Goal: Task Accomplishment & Management: Use online tool/utility

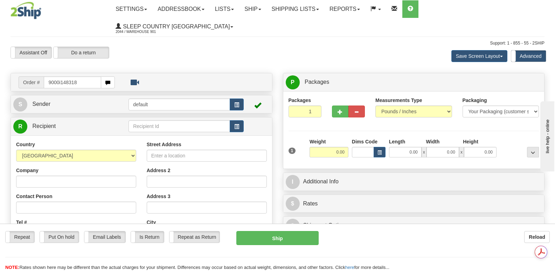
type input "9000i148318"
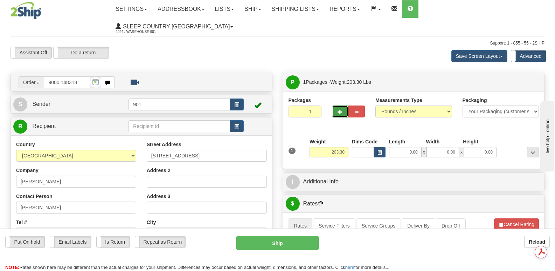
click at [340, 110] on span "button" at bounding box center [339, 112] width 5 height 5
click at [341, 110] on span "button" at bounding box center [339, 112] width 5 height 5
type input "3"
click at [522, 80] on span "Package Level" at bounding box center [524, 82] width 28 height 5
radio input "true"
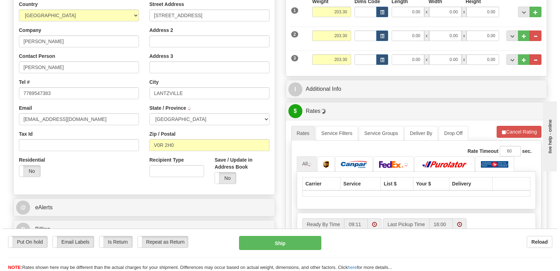
scroll to position [350, 0]
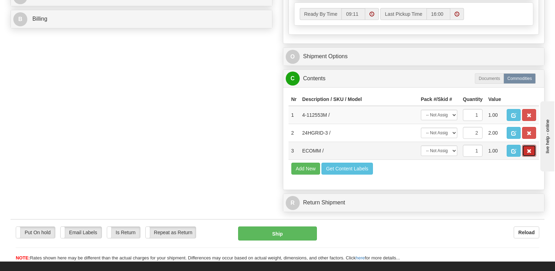
click at [528, 149] on span "button" at bounding box center [528, 151] width 5 height 5
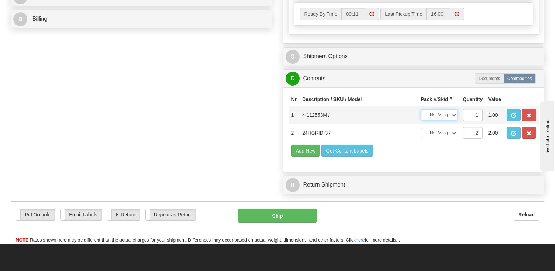
click at [453, 110] on select "-- Not Assigned -- Package 1 Package 2 Package 3" at bounding box center [439, 115] width 36 height 10
select select "0"
click at [421, 110] on select "-- Not Assigned -- Package 1 Package 2 Package 3" at bounding box center [439, 115] width 36 height 10
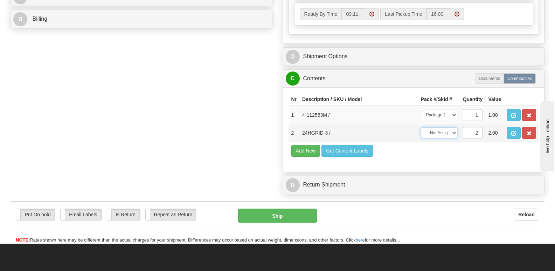
click at [455, 127] on select "-- Not Assigned -- Package 1 Package 2 Package 3 Split" at bounding box center [439, 132] width 36 height 10
select select "1"
click at [421, 127] on select "-- Not Assigned -- Package 1 Package 2 Package 3 Split" at bounding box center [439, 132] width 36 height 10
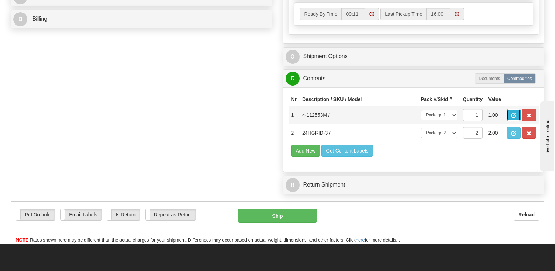
click at [511, 113] on span "button" at bounding box center [513, 115] width 5 height 5
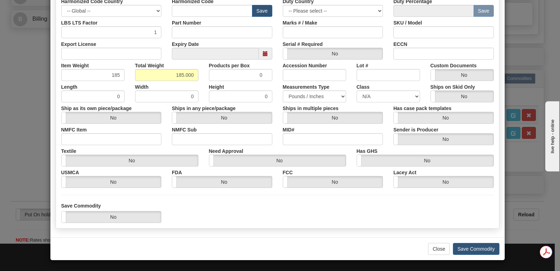
scroll to position [0, 0]
click at [456, 244] on button "Save Commodity" at bounding box center [476, 249] width 47 height 12
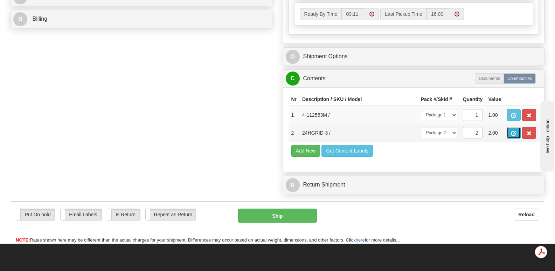
click at [513, 131] on span "button" at bounding box center [513, 133] width 5 height 5
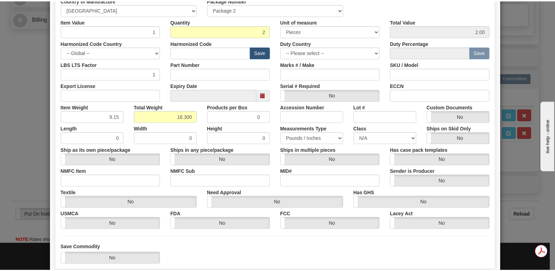
scroll to position [162, 0]
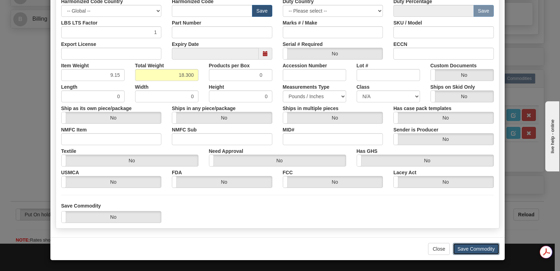
click at [469, 247] on button "Save Commodity" at bounding box center [476, 249] width 47 height 12
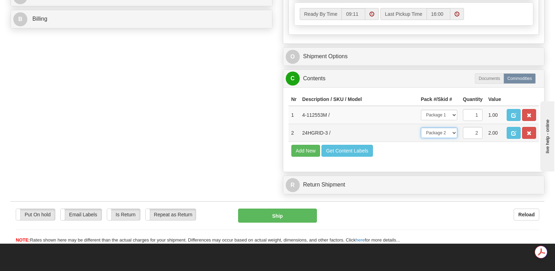
click at [454, 127] on select "-- Not Assigned -- Package 1 Package 2 Package 3 Split" at bounding box center [439, 132] width 36 height 10
select select "SPLIT"
click at [421, 127] on select "-- Not Assigned -- Package 1 Package 2 Package 3 Split" at bounding box center [439, 132] width 36 height 10
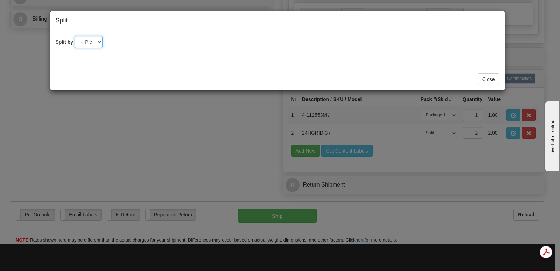
click at [100, 42] on select "-- Please select -- 2 3" at bounding box center [89, 42] width 28 height 12
select select "3"
click at [75, 36] on select "-- Please select -- 2 3" at bounding box center [89, 42] width 28 height 12
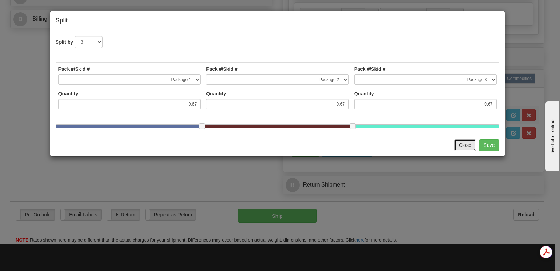
click at [462, 150] on button "Close" at bounding box center [465, 145] width 22 height 12
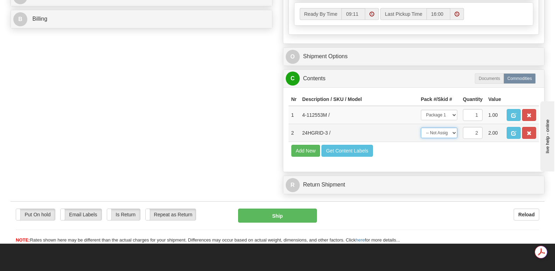
click at [454, 127] on select "-- Not Assigned -- Package 1 Package 2 Package 3 Split" at bounding box center [439, 132] width 36 height 10
select select "SPLIT"
click at [421, 127] on select "-- Not Assigned -- Package 1 Package 2 Package 3 Split" at bounding box center [439, 132] width 36 height 10
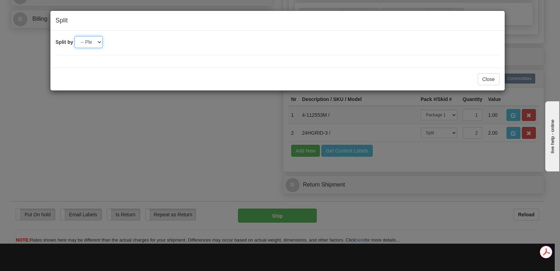
click at [99, 42] on select "-- Please select -- 2 3" at bounding box center [89, 42] width 28 height 12
select select "2"
click at [75, 36] on select "-- Please select -- 2 3" at bounding box center [89, 42] width 28 height 12
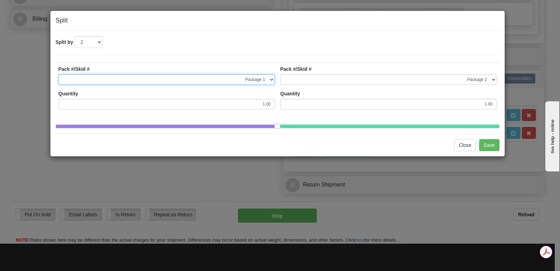
click at [271, 80] on select "-- Not Assigned -- Package 1 Package 2 Package 3" at bounding box center [166, 79] width 216 height 10
select select "1"
click at [58, 74] on select "-- Not Assigned -- Package 1 Package 2 Package 3" at bounding box center [166, 79] width 216 height 10
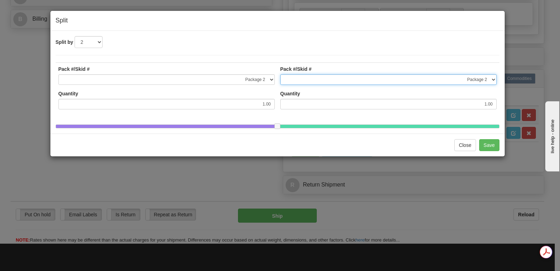
click at [492, 79] on select "-- Not Assigned -- Package 1 Package 2 Package 3" at bounding box center [388, 79] width 216 height 10
select select "2"
click at [280, 74] on select "-- Not Assigned -- Package 1 Package 2 Package 3" at bounding box center [388, 79] width 216 height 10
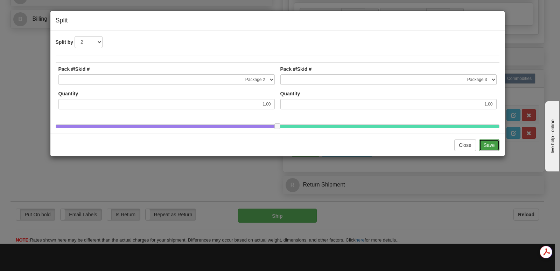
click at [483, 150] on button "Save" at bounding box center [489, 145] width 20 height 12
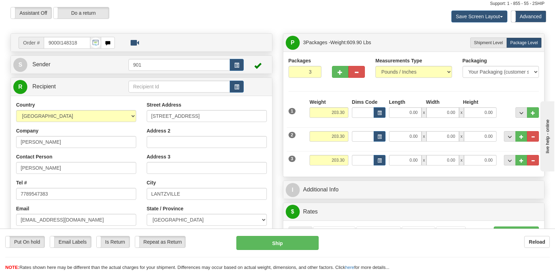
scroll to position [35, 0]
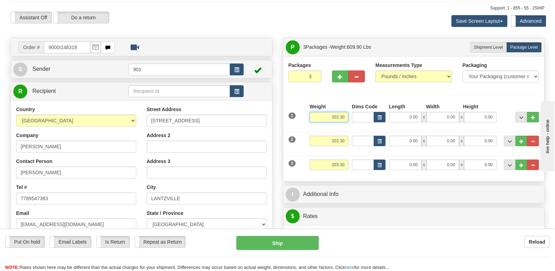
drag, startPoint x: 325, startPoint y: 99, endPoint x: 349, endPoint y: 99, distance: 23.8
click at [349, 103] on div "Weight 203.30" at bounding box center [329, 115] width 42 height 24
type input "185.00"
click at [397, 112] on input "0.00" at bounding box center [405, 117] width 33 height 10
type input "44.00"
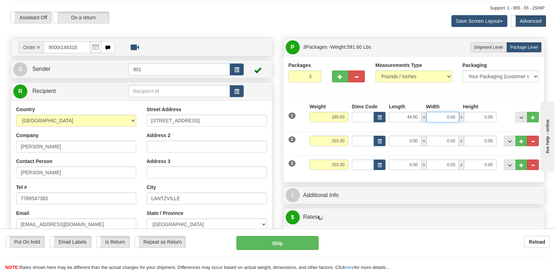
click at [439, 112] on input "0.00" at bounding box center [442, 117] width 33 height 10
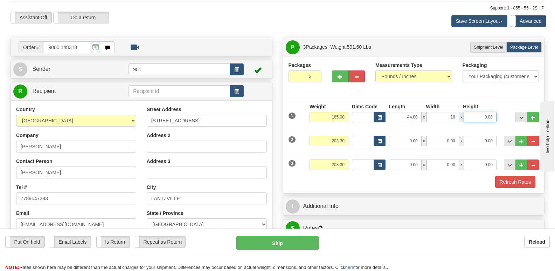
type input "18.00"
click at [471, 112] on input "0.00" at bounding box center [480, 117] width 33 height 10
type input "18.00"
drag, startPoint x: 323, startPoint y: 124, endPoint x: 347, endPoint y: 122, distance: 24.5
click at [347, 135] on input "203.30" at bounding box center [328, 140] width 39 height 10
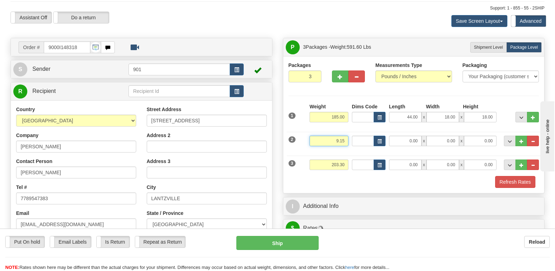
type input "9.15"
click at [398, 135] on input "0.00" at bounding box center [405, 140] width 33 height 10
type input "24.00"
click at [435, 135] on input "0.00" at bounding box center [442, 140] width 33 height 10
type input "15.00"
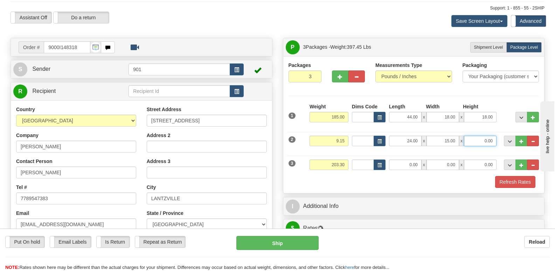
click at [473, 135] on input "0.00" at bounding box center [480, 140] width 33 height 10
type input "6.00"
drag, startPoint x: 327, startPoint y: 146, endPoint x: 346, endPoint y: 146, distance: 19.3
click at [346, 159] on input "203.30" at bounding box center [328, 164] width 39 height 10
type input "9.15"
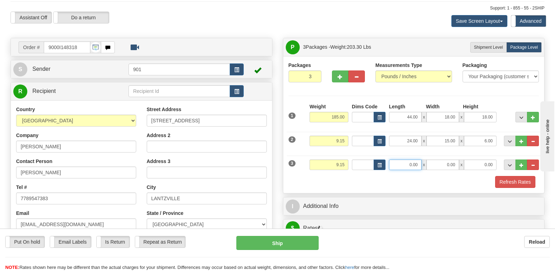
click at [404, 159] on input "0.00" at bounding box center [405, 164] width 33 height 10
type input "24.00"
click at [440, 159] on input "0.00" at bounding box center [442, 164] width 33 height 10
type input "15.00"
click at [472, 159] on input "0.00" at bounding box center [480, 164] width 33 height 10
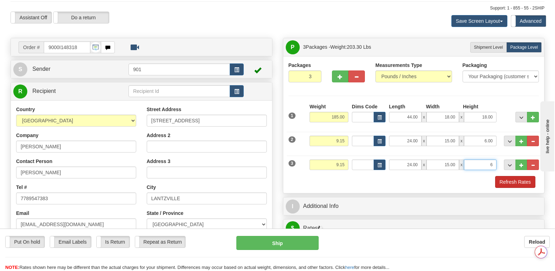
scroll to position [0, 0]
type input "6.00"
click at [511, 176] on button "Refresh Rates" at bounding box center [515, 182] width 40 height 12
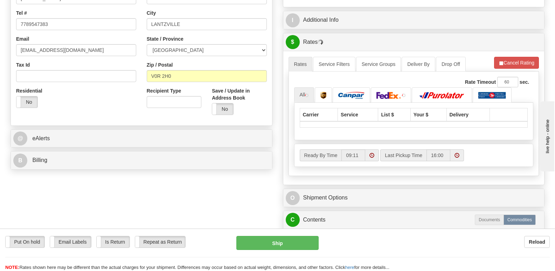
scroll to position [210, 0]
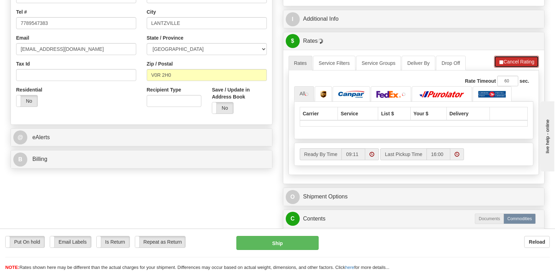
click at [512, 56] on button "Cancel Rating" at bounding box center [516, 62] width 45 height 12
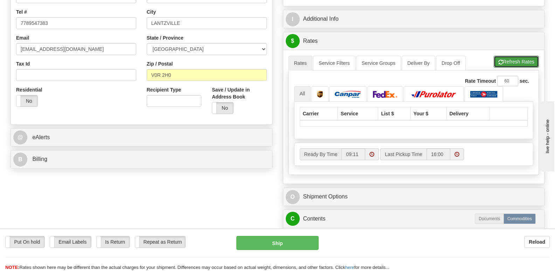
click at [512, 56] on button "Refresh Rates" at bounding box center [515, 62] width 45 height 12
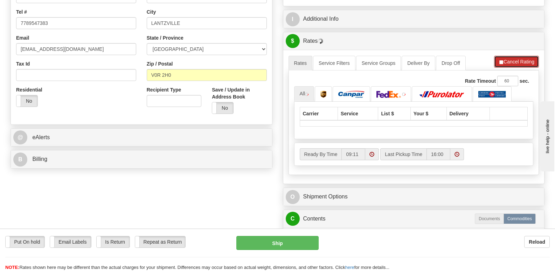
click at [512, 56] on button "Cancel Rating" at bounding box center [516, 62] width 45 height 12
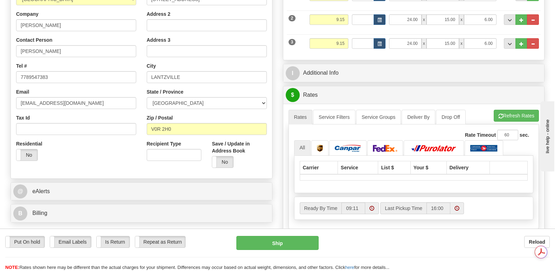
scroll to position [35, 0]
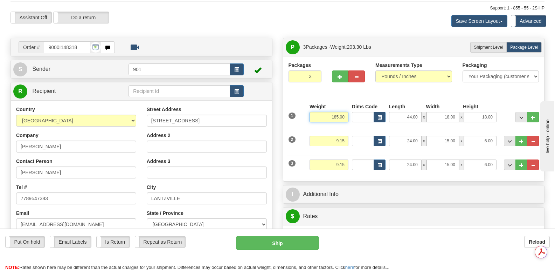
drag, startPoint x: 329, startPoint y: 99, endPoint x: 350, endPoint y: 100, distance: 21.0
click at [350, 103] on div "1 Weight 185.00 Dims Code x" at bounding box center [414, 115] width 254 height 25
click at [510, 231] on li "Refresh Rates Cancel Rating" at bounding box center [515, 237] width 45 height 12
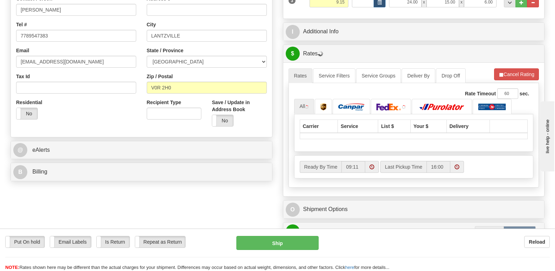
scroll to position [210, 0]
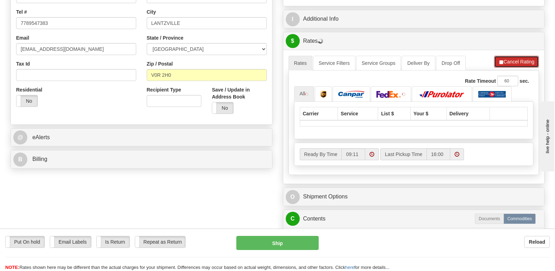
click at [519, 56] on button "Cancel Rating" at bounding box center [516, 62] width 45 height 12
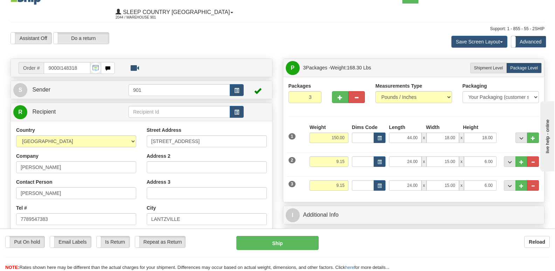
scroll to position [0, 0]
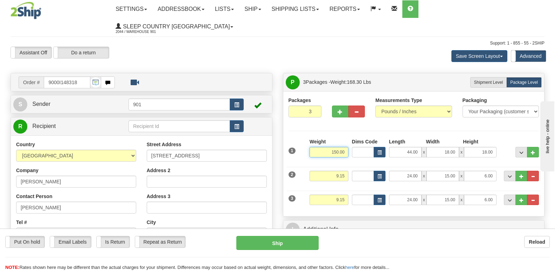
drag, startPoint x: 327, startPoint y: 134, endPoint x: 347, endPoint y: 135, distance: 20.7
click at [347, 147] on input "150.00" at bounding box center [328, 152] width 39 height 10
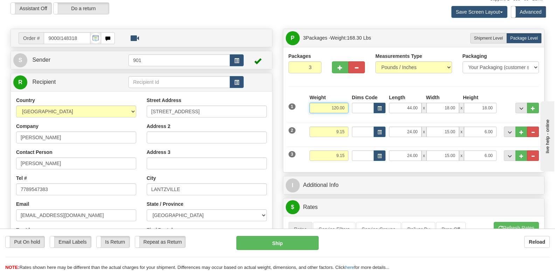
scroll to position [140, 0]
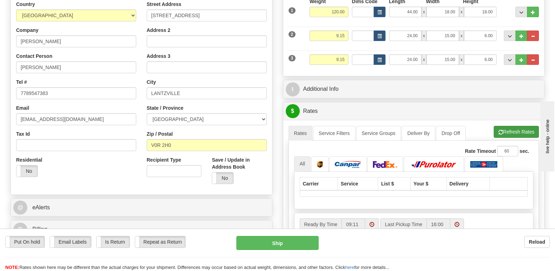
click at [507, 126] on li "Refresh Rates Cancel Rating" at bounding box center [515, 132] width 45 height 12
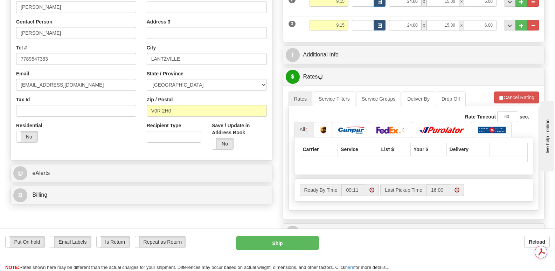
scroll to position [175, 0]
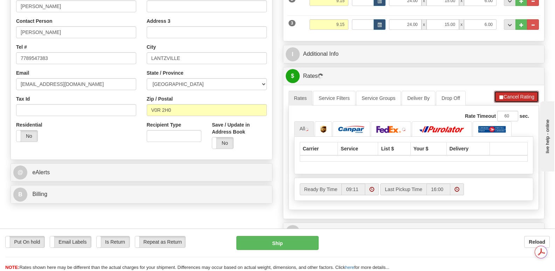
click at [511, 91] on button "Cancel Rating" at bounding box center [516, 97] width 45 height 12
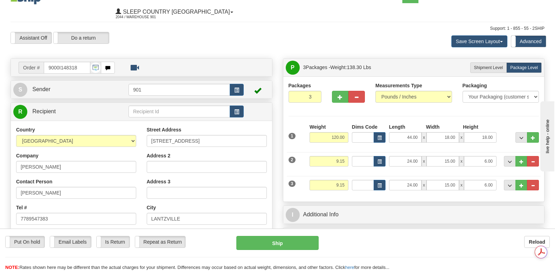
scroll to position [0, 0]
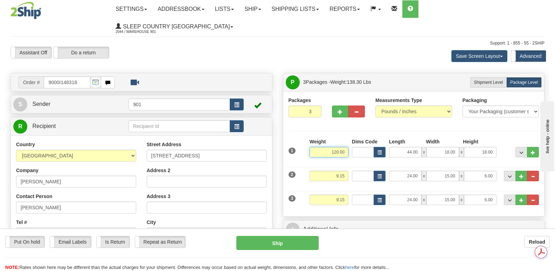
drag, startPoint x: 329, startPoint y: 135, endPoint x: 351, endPoint y: 134, distance: 22.4
click at [351, 138] on div "1 Weight 120.00 Dims Code x" at bounding box center [414, 150] width 254 height 25
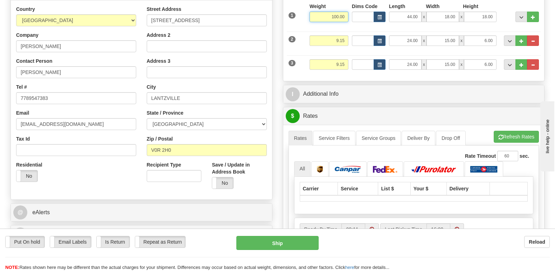
scroll to position [140, 0]
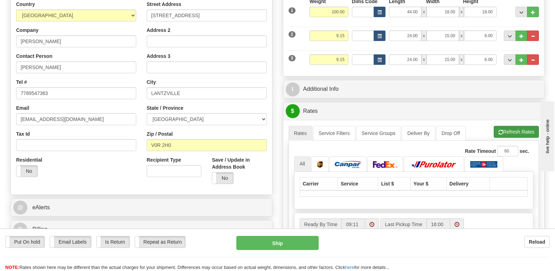
click at [509, 126] on li "Refresh Rates Cancel Rating" at bounding box center [515, 132] width 45 height 12
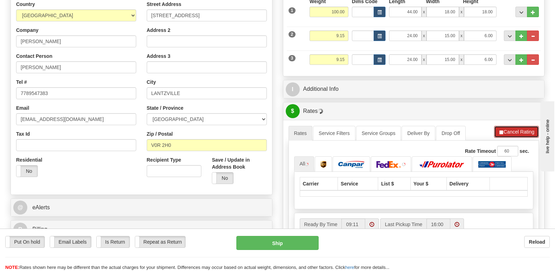
click at [509, 126] on button "Cancel Rating" at bounding box center [516, 132] width 45 height 12
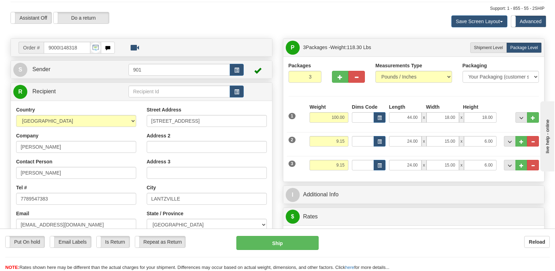
scroll to position [0, 0]
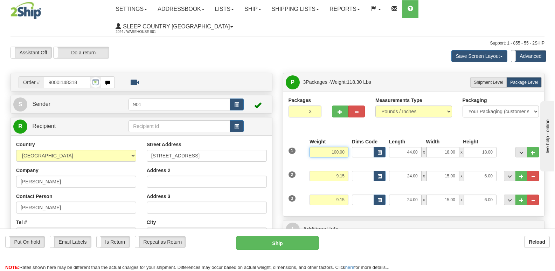
drag, startPoint x: 329, startPoint y: 135, endPoint x: 347, endPoint y: 133, distance: 18.7
click at [347, 147] on input "100.00" at bounding box center [328, 152] width 39 height 10
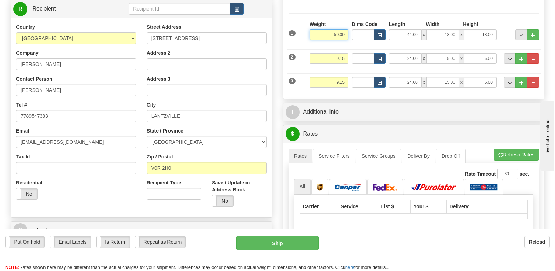
scroll to position [140, 0]
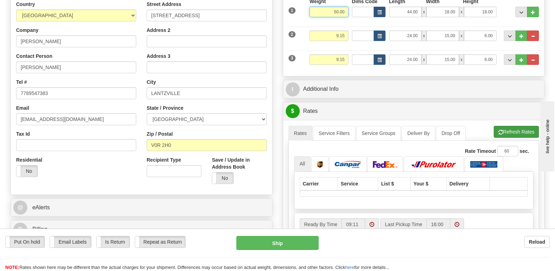
type input "50.00"
click at [514, 126] on li "Refresh Rates Cancel Rating" at bounding box center [515, 132] width 45 height 12
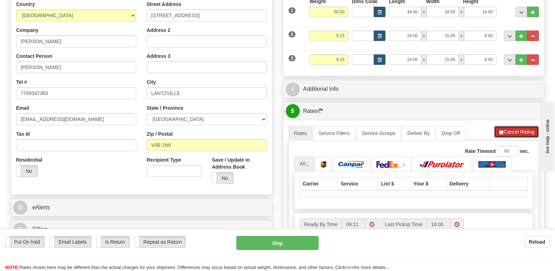
click at [506, 126] on button "Cancel Rating" at bounding box center [516, 132] width 45 height 12
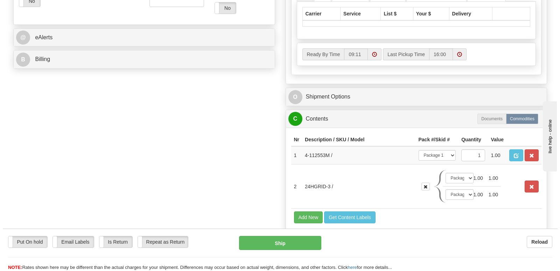
scroll to position [350, 0]
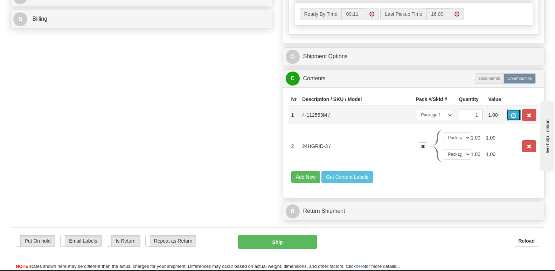
click at [514, 113] on span "button" at bounding box center [513, 115] width 5 height 5
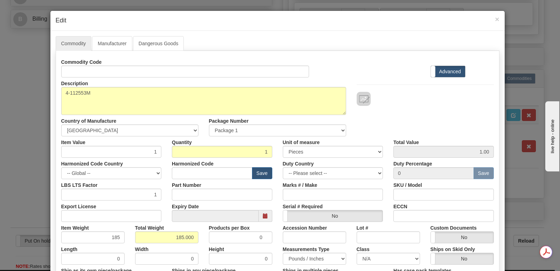
scroll to position [0, 0]
drag, startPoint x: 169, startPoint y: 236, endPoint x: 197, endPoint y: 239, distance: 28.2
click at [197, 239] on div "Total Weight 185.000" at bounding box center [167, 232] width 74 height 21
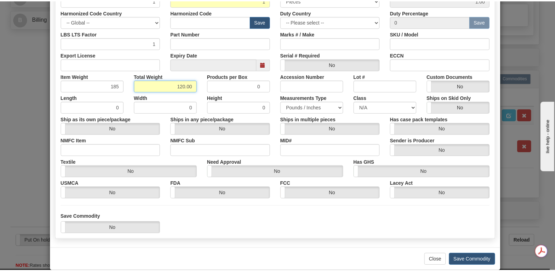
scroll to position [162, 0]
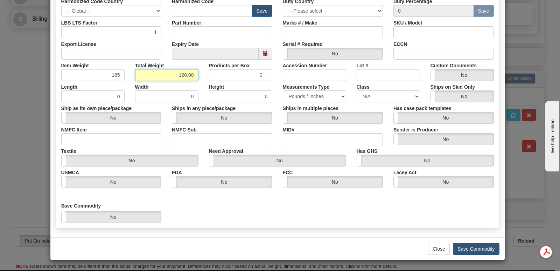
type input "120.00"
type input "120.0000"
click at [467, 248] on button "Save Commodity" at bounding box center [476, 249] width 47 height 12
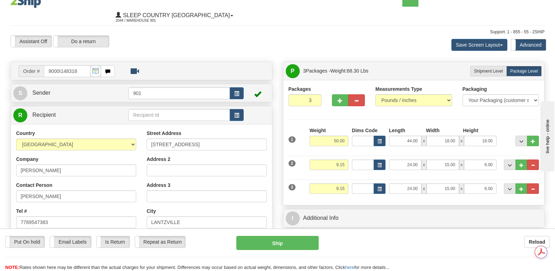
scroll to position [0, 0]
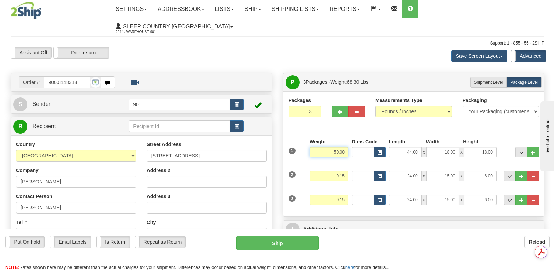
drag, startPoint x: 329, startPoint y: 134, endPoint x: 346, endPoint y: 134, distance: 17.2
click at [346, 147] on input "50.00" at bounding box center [328, 152] width 39 height 10
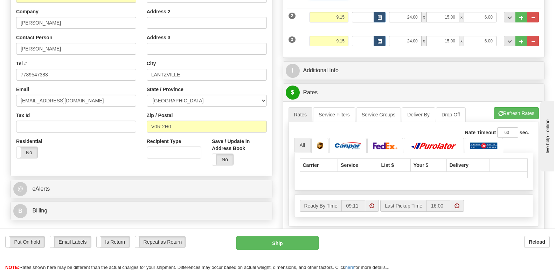
scroll to position [175, 0]
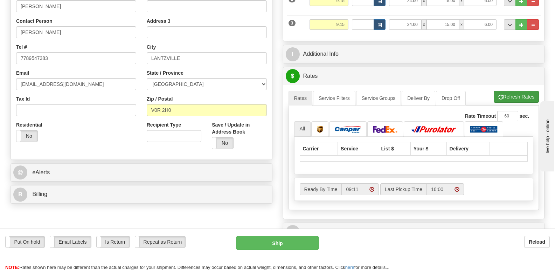
type input "120.00"
click at [523, 91] on li "Refresh Rates Cancel Rating" at bounding box center [515, 97] width 45 height 12
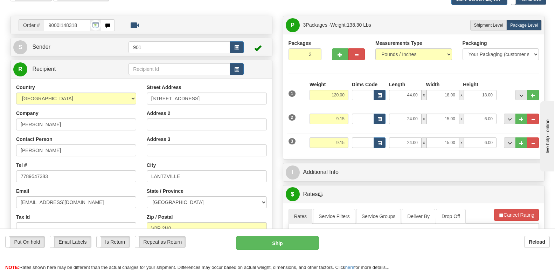
scroll to position [35, 0]
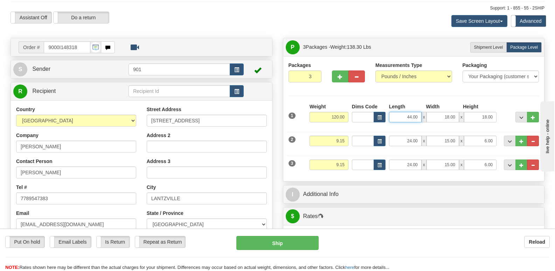
click at [401, 112] on input "44.00" at bounding box center [405, 117] width 33 height 10
click at [509, 231] on button "Cancel Rating" at bounding box center [516, 237] width 45 height 12
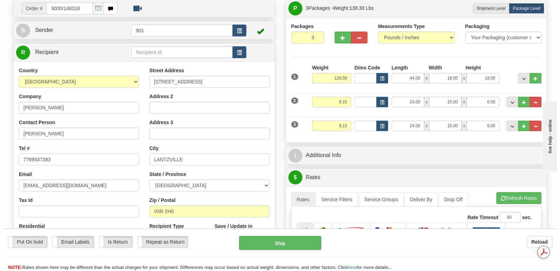
scroll to position [35, 0]
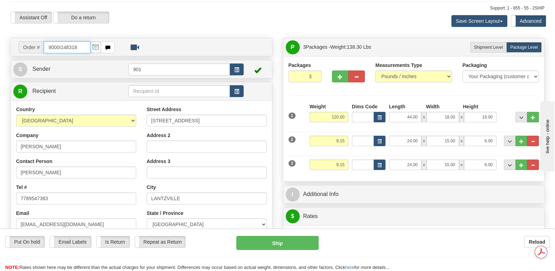
drag, startPoint x: 83, startPoint y: 31, endPoint x: 38, endPoint y: 29, distance: 44.1
click at [38, 41] on div "Order # 9000I148318" at bounding box center [67, 47] width 96 height 12
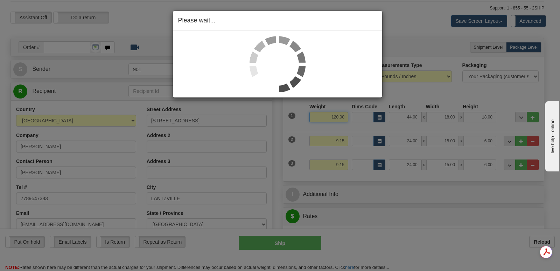
click at [348, 101] on div "Toggle navigation Settings Shipping Preferences Fields Preferences New" at bounding box center [277, 269] width 555 height 609
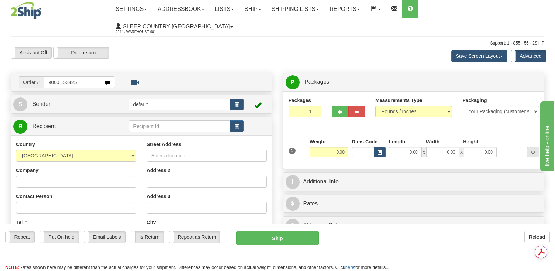
type input "9000i153425"
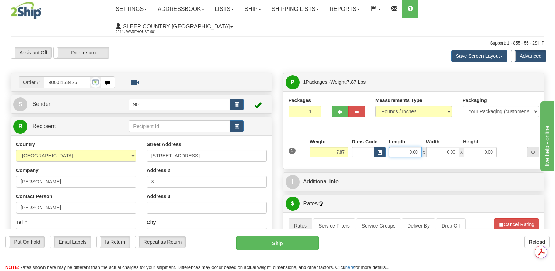
click at [395, 147] on input "0.00" at bounding box center [405, 152] width 33 height 10
type input "13.00"
click at [436, 147] on input "0.00" at bounding box center [442, 152] width 33 height 10
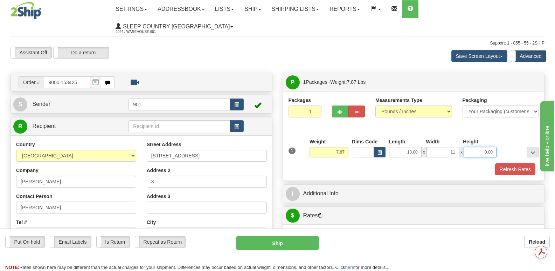
type input "11.00"
click at [471, 147] on input "0.00" at bounding box center [480, 152] width 33 height 10
type input "5.00"
click at [514, 163] on button "Refresh Rates" at bounding box center [515, 169] width 40 height 12
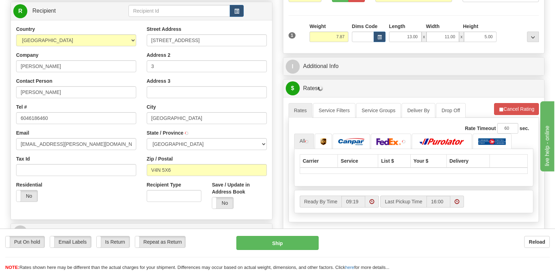
scroll to position [140, 0]
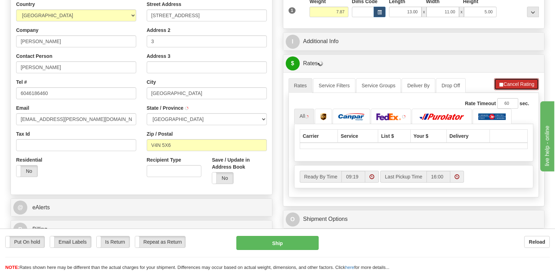
click at [513, 78] on button "Cancel Rating" at bounding box center [516, 84] width 45 height 12
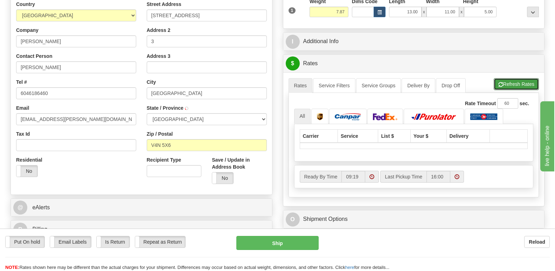
click at [513, 78] on button "Refresh Rates" at bounding box center [515, 84] width 45 height 12
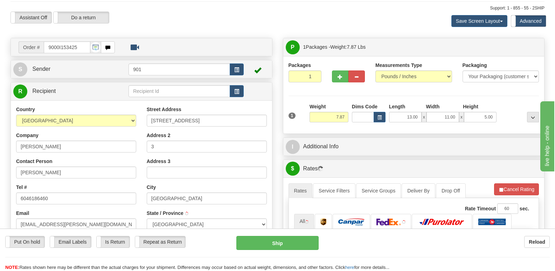
scroll to position [0, 0]
